Goal: Find specific page/section: Find specific page/section

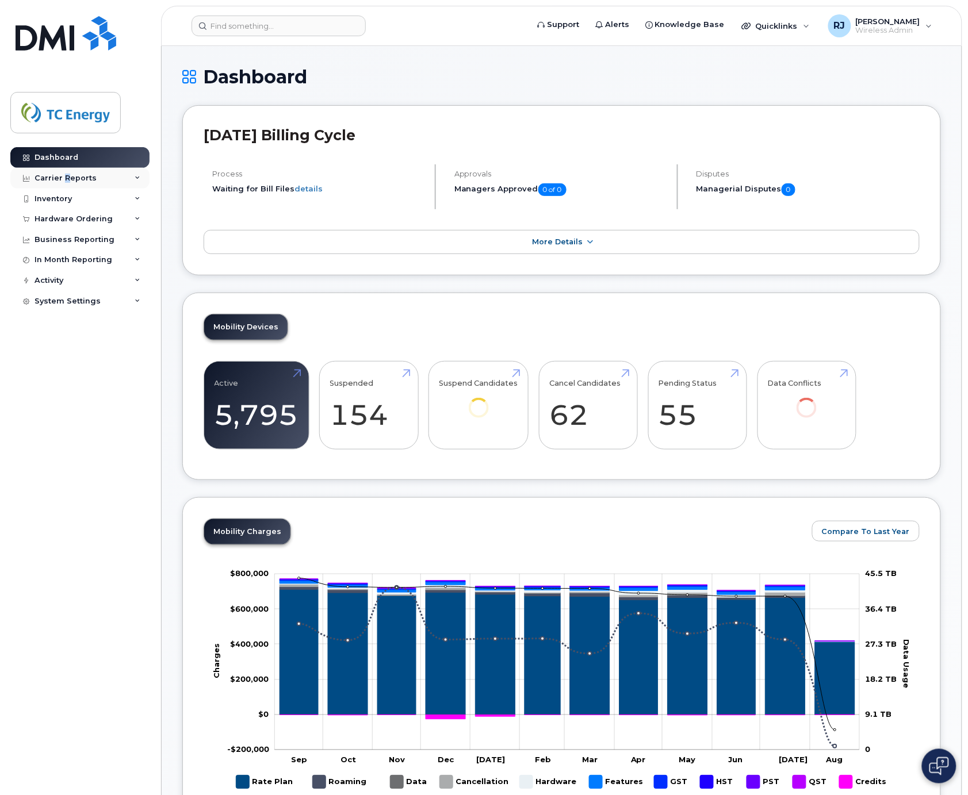
click at [65, 174] on div "Carrier Reports" at bounding box center [65, 178] width 62 height 9
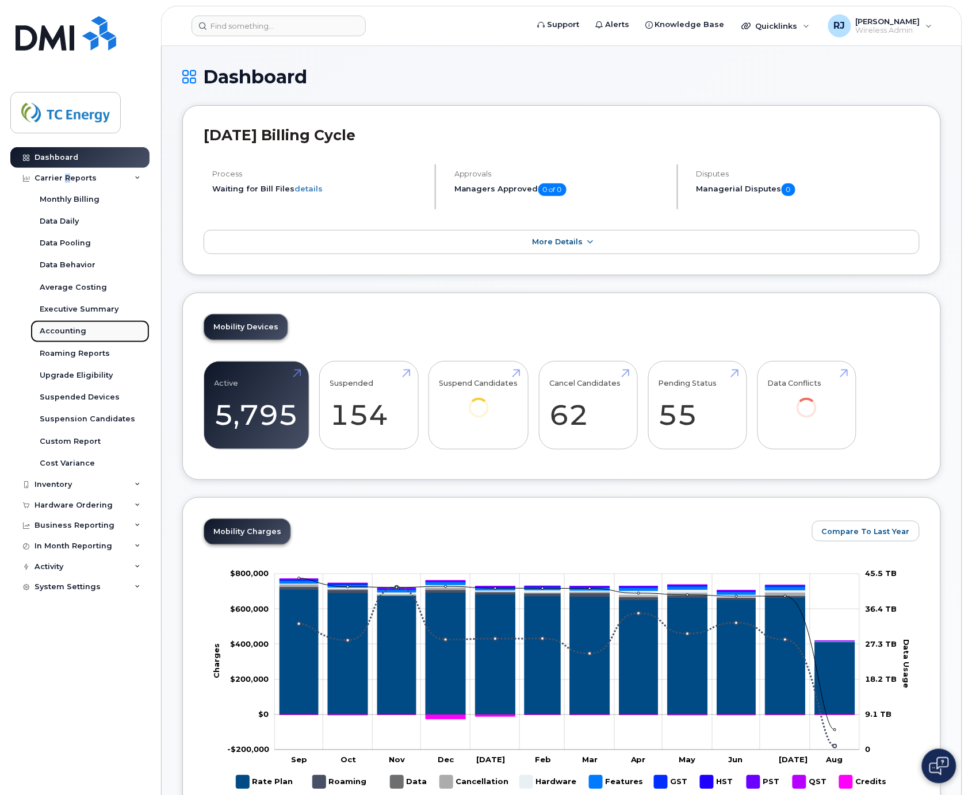
click at [72, 329] on div "Accounting" at bounding box center [63, 331] width 47 height 10
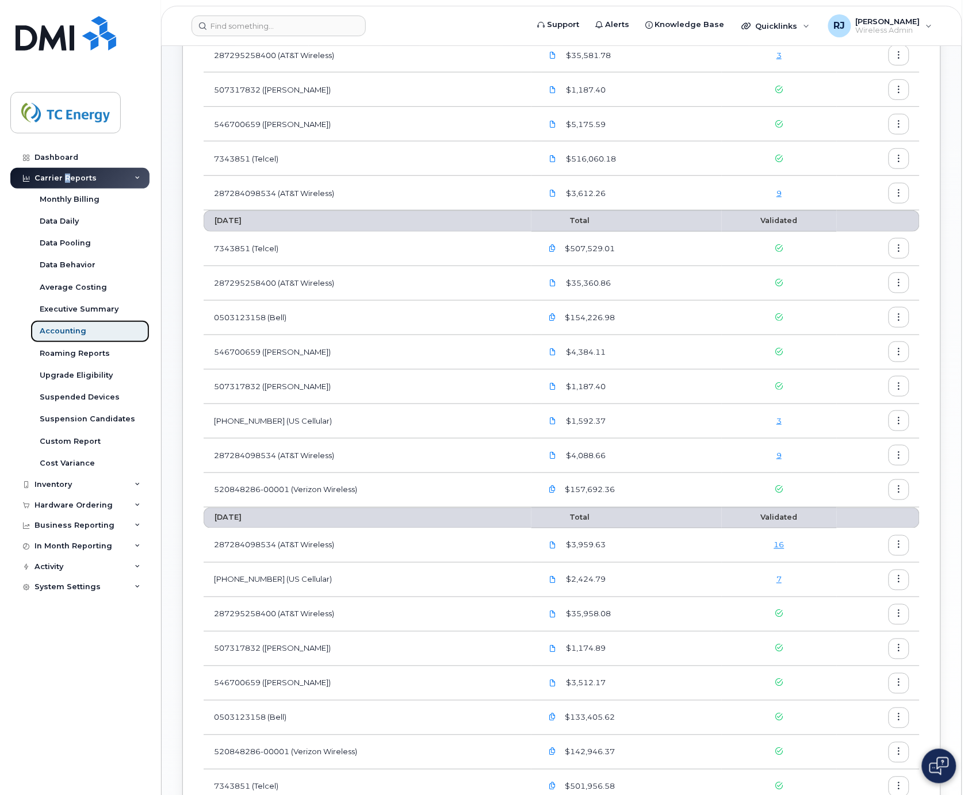
scroll to position [294, 0]
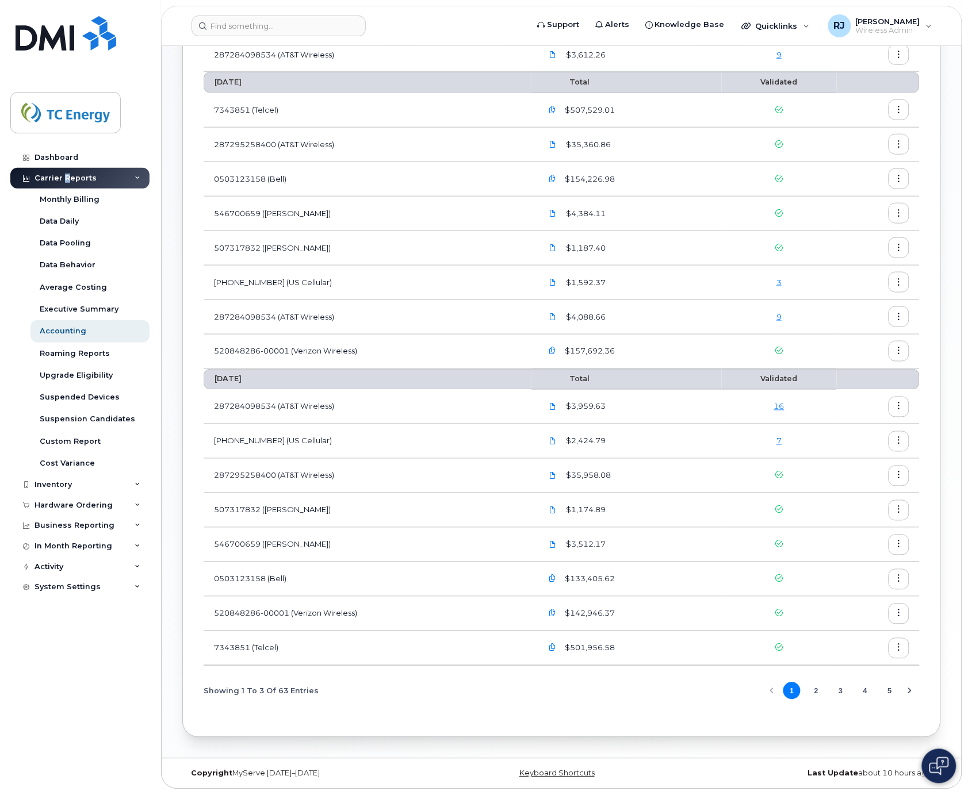
click at [869, 689] on button "4" at bounding box center [865, 690] width 17 height 17
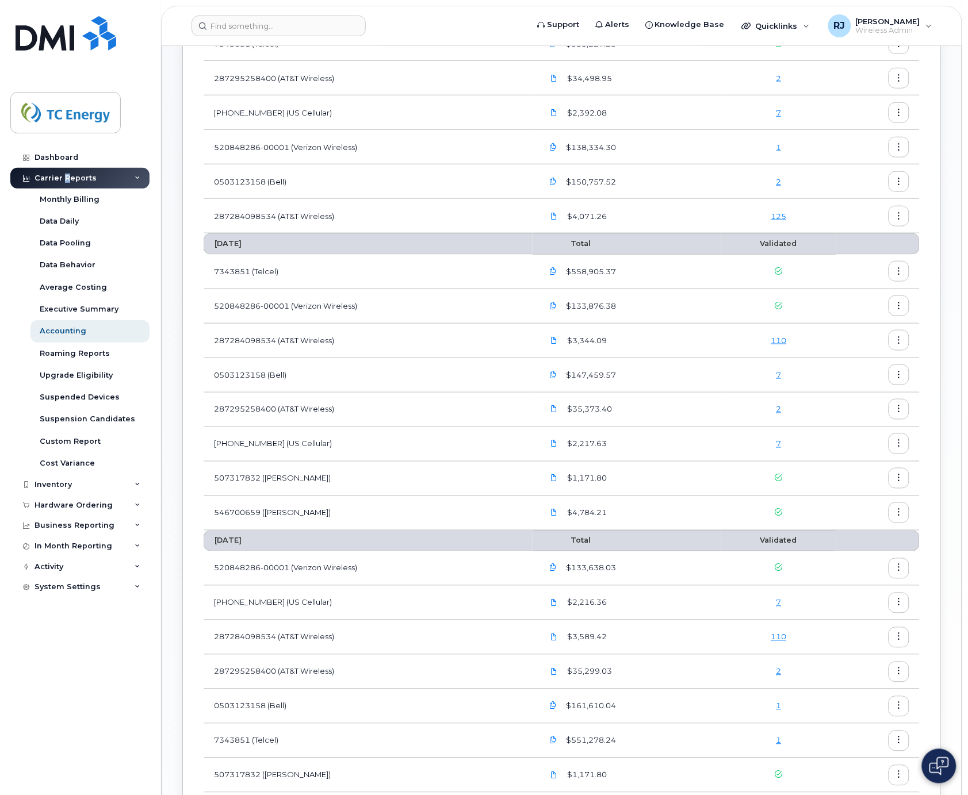
scroll to position [398, 0]
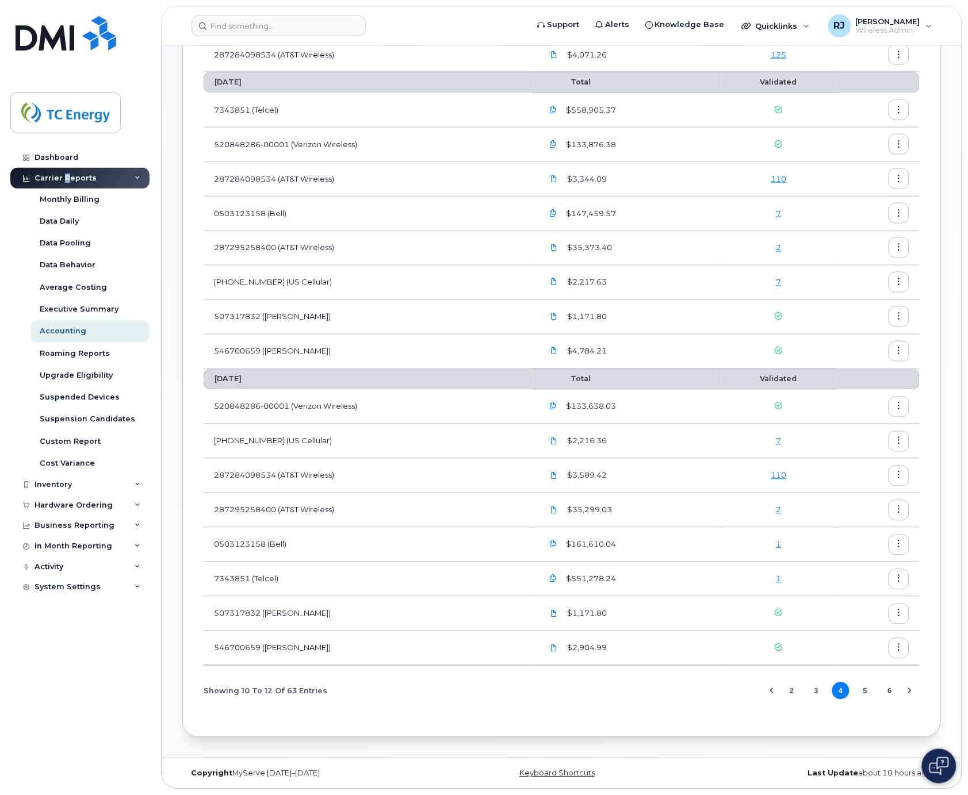
click at [813, 693] on button "3" at bounding box center [815, 690] width 17 height 17
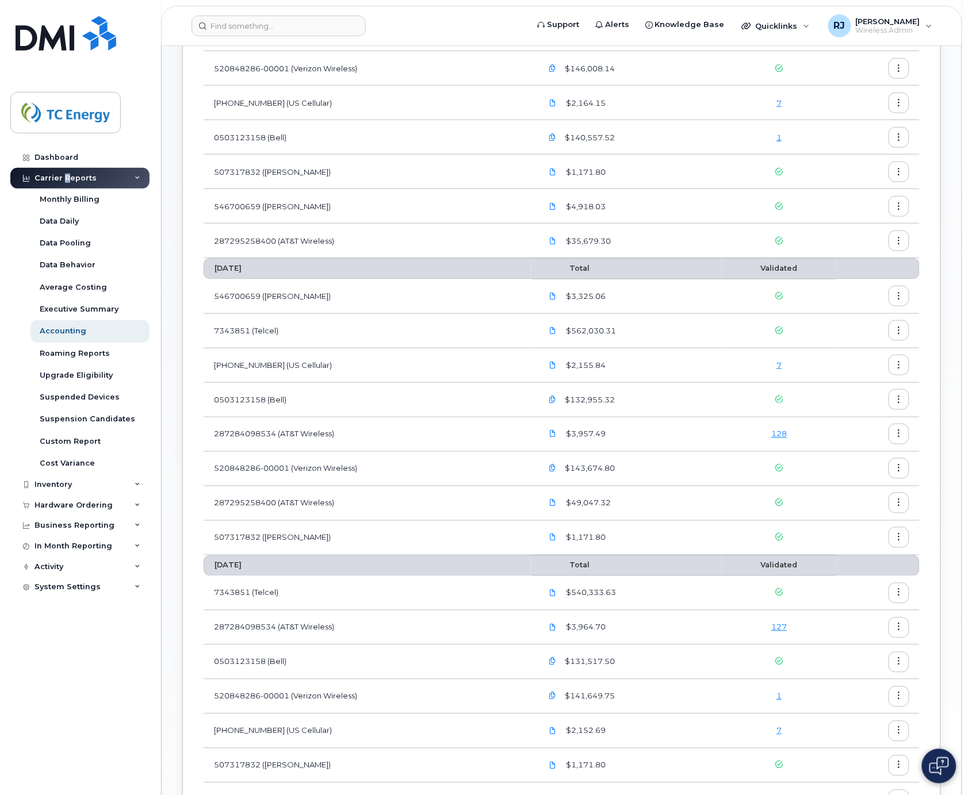
scroll to position [216, 0]
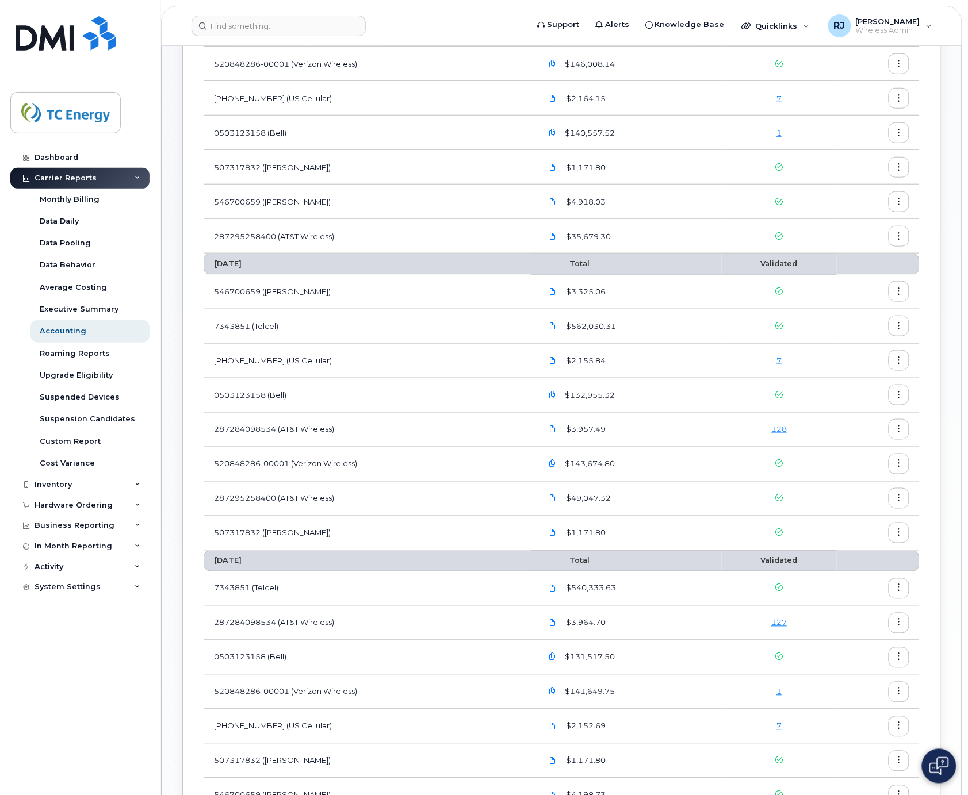
click at [140, 17] on div "Dashboard Carrier Reports Monthly Billing Data Daily Data Pooling Data Behavior…" at bounding box center [78, 397] width 156 height 795
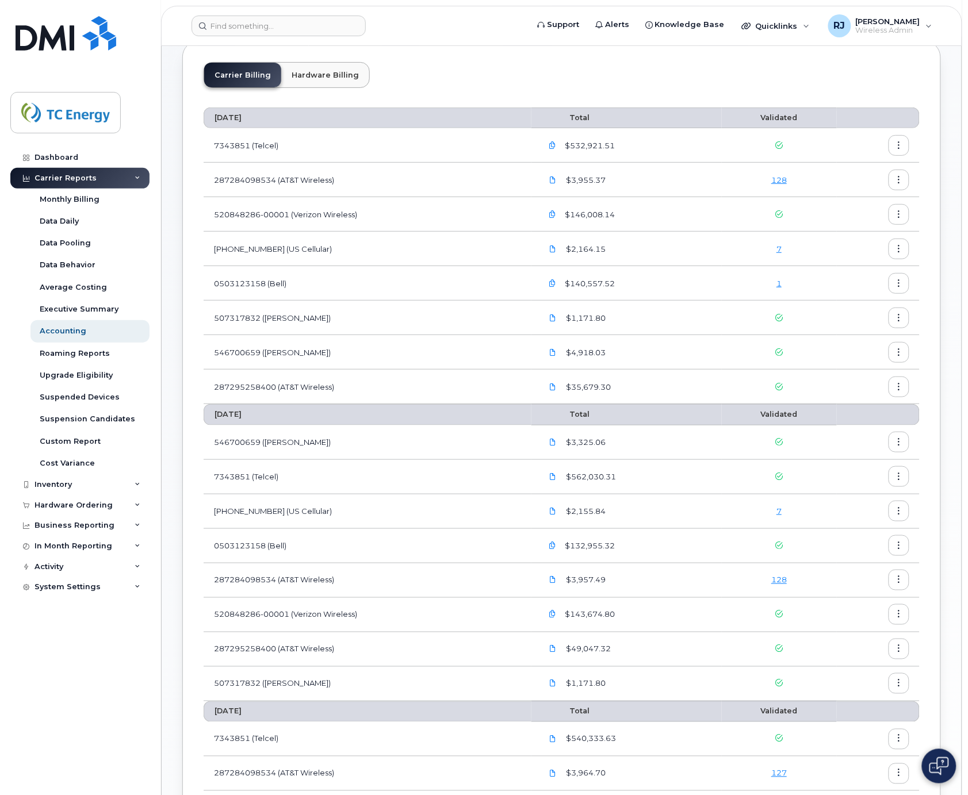
scroll to position [72, 0]
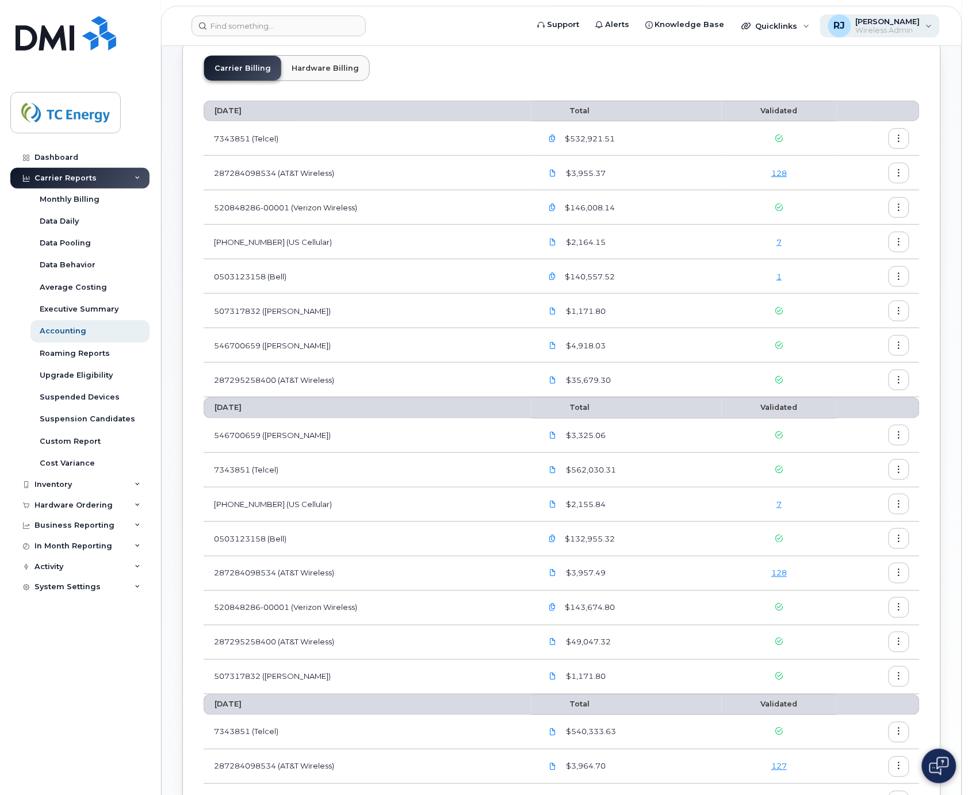
click at [912, 23] on span "[PERSON_NAME]" at bounding box center [887, 21] width 64 height 9
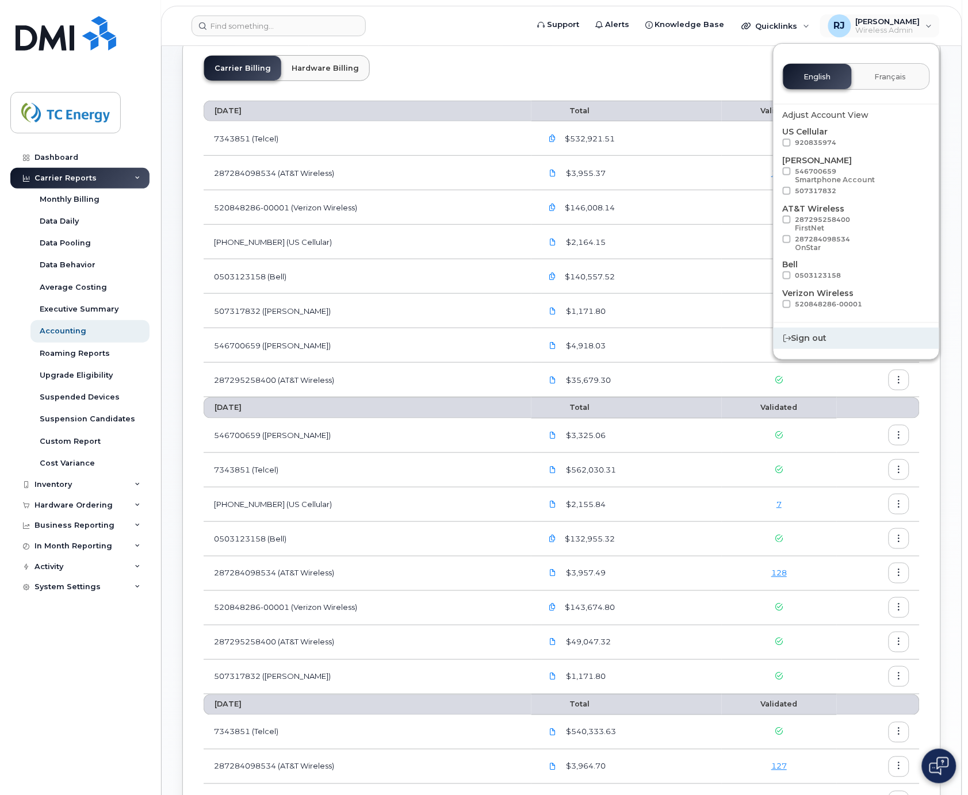
click at [805, 342] on div "Sign out" at bounding box center [856, 338] width 166 height 21
